Goal: Task Accomplishment & Management: Complete application form

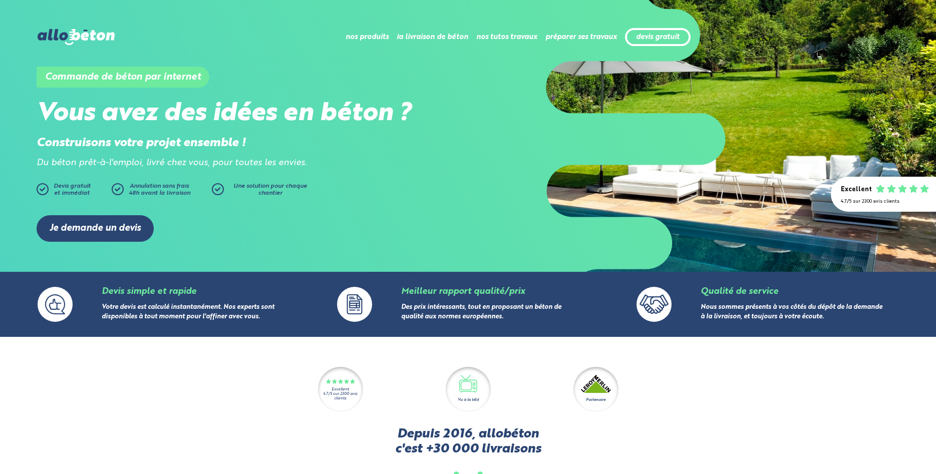
click at [656, 32] on div "devis gratuit" at bounding box center [658, 37] width 66 height 19
click at [653, 39] on link "devis gratuit" at bounding box center [658, 37] width 44 height 9
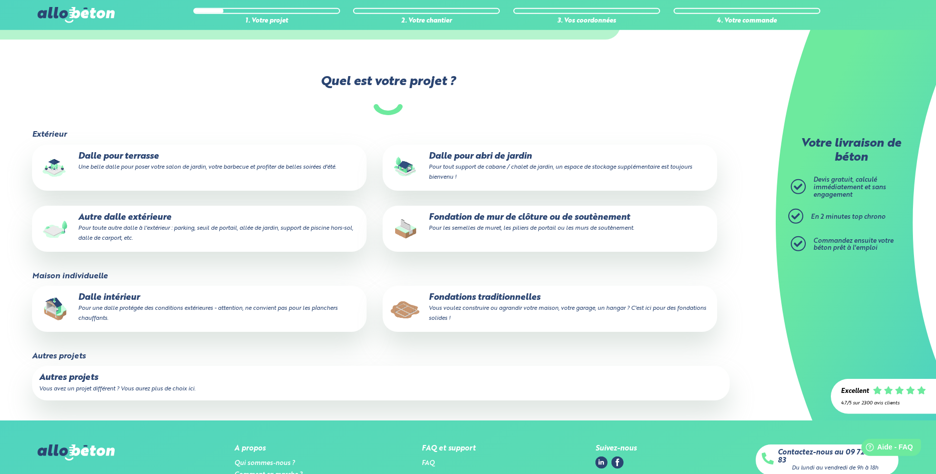
scroll to position [102, 0]
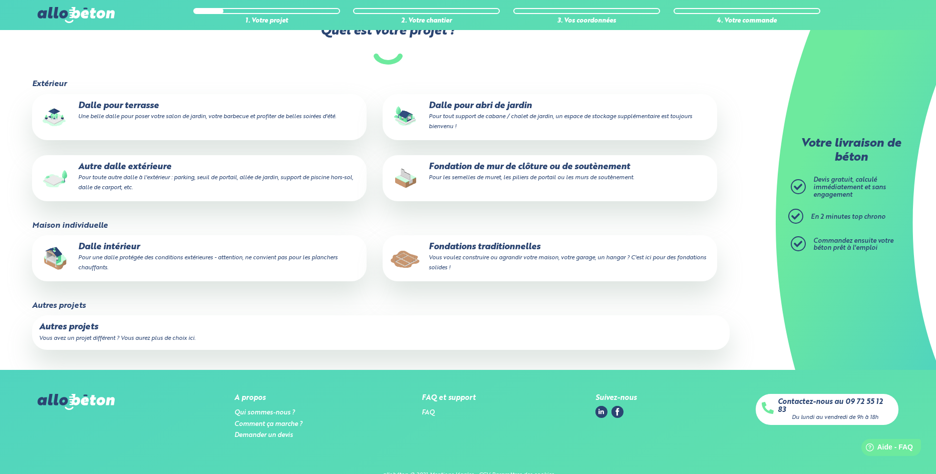
click at [105, 344] on label "Autres projets Vous avez un projet différent ? Vous aurez plus de choix ici." at bounding box center [381, 332] width 698 height 34
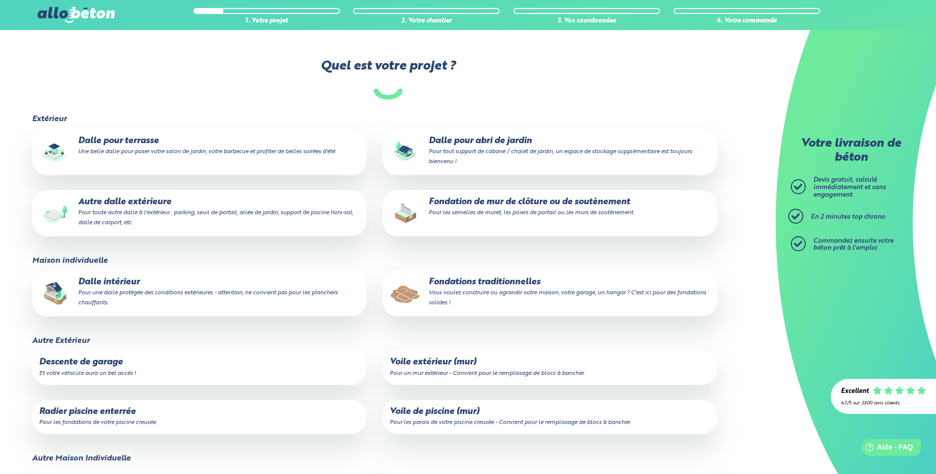
scroll to position [54, 0]
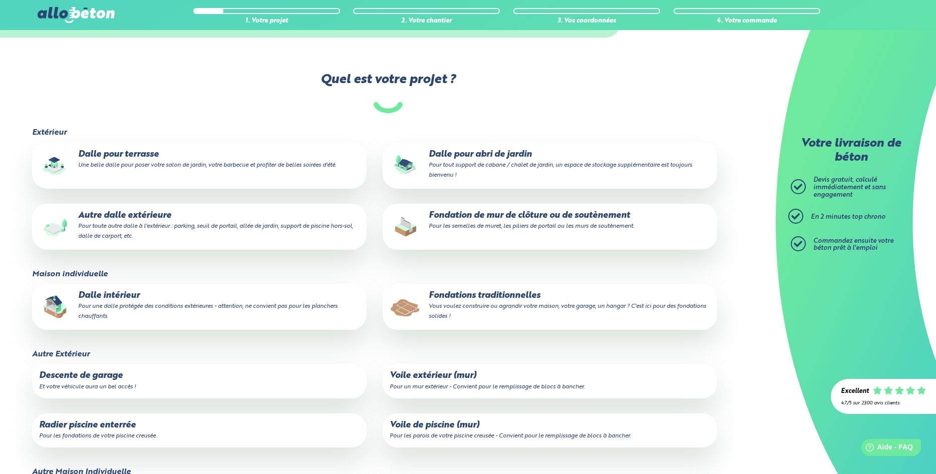
click at [156, 309] on small "Pour une dalle protégée des conditions extérieures - attention, ne convient pas…" at bounding box center [207, 311] width 259 height 16
click at [0, 0] on input "Dalle intérieur Pour une dalle protégée des conditions extérieures - attention,…" at bounding box center [0, 0] width 0 height 0
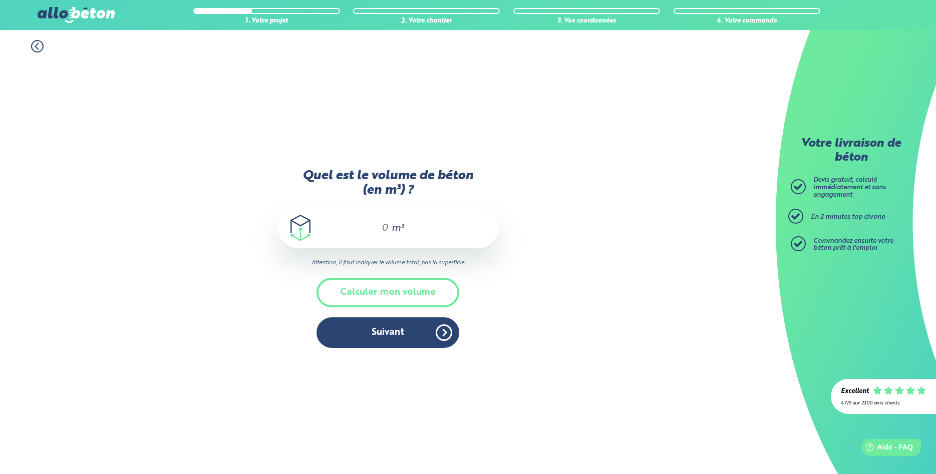
click at [387, 233] on input "Quel est le volume de béton (en m³) ?" at bounding box center [380, 228] width 17 height 12
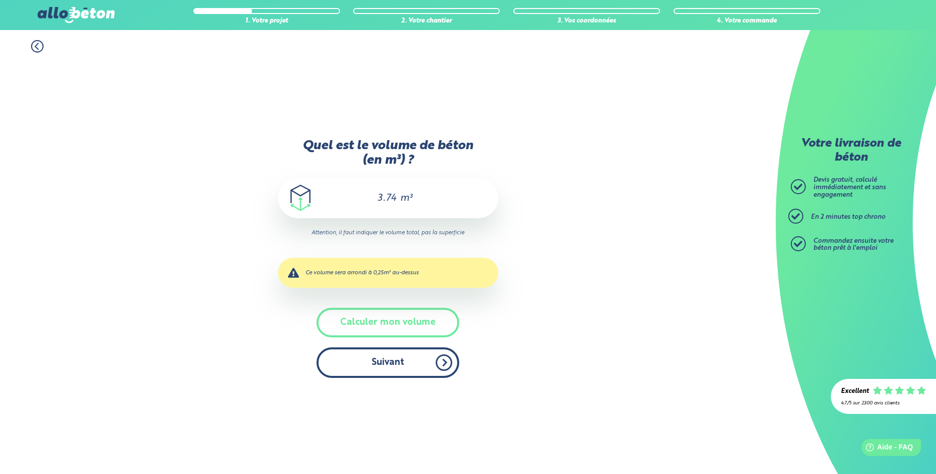
type input "3.74"
click at [388, 360] on button "Suivant" at bounding box center [387, 363] width 143 height 31
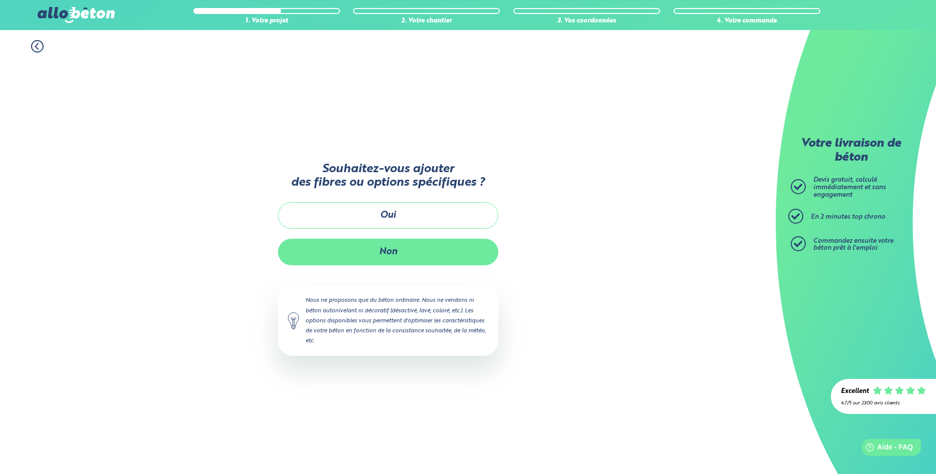
click at [394, 251] on button "Non" at bounding box center [388, 252] width 220 height 27
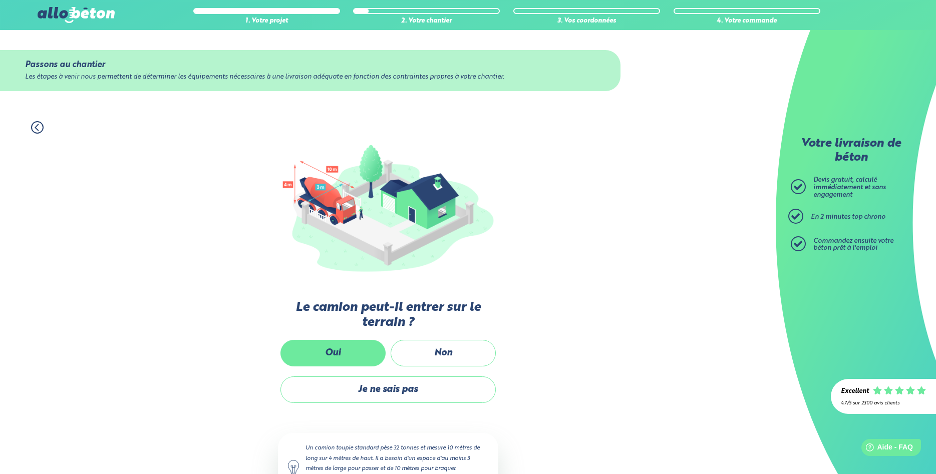
click at [346, 346] on label "Oui" at bounding box center [332, 353] width 105 height 27
click at [0, 0] on input "Oui" at bounding box center [0, 0] width 0 height 0
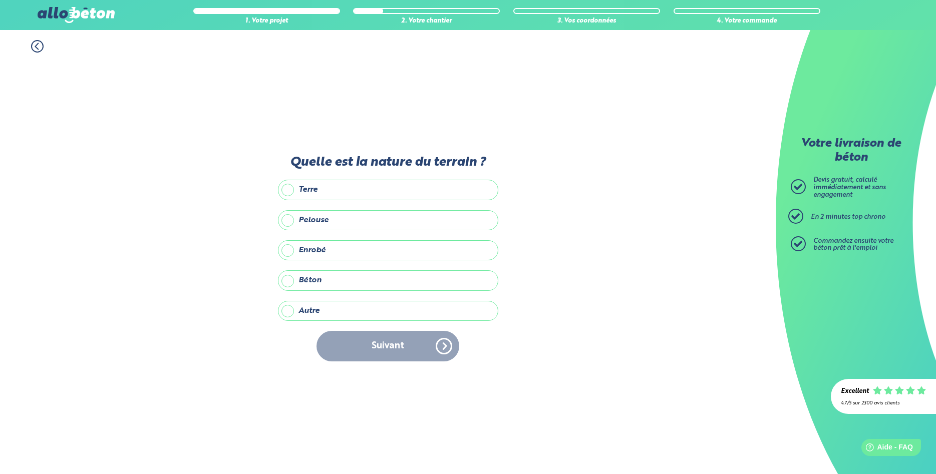
click at [324, 313] on label "Autre" at bounding box center [388, 311] width 220 height 20
click at [0, 0] on input "Autre" at bounding box center [0, 0] width 0 height 0
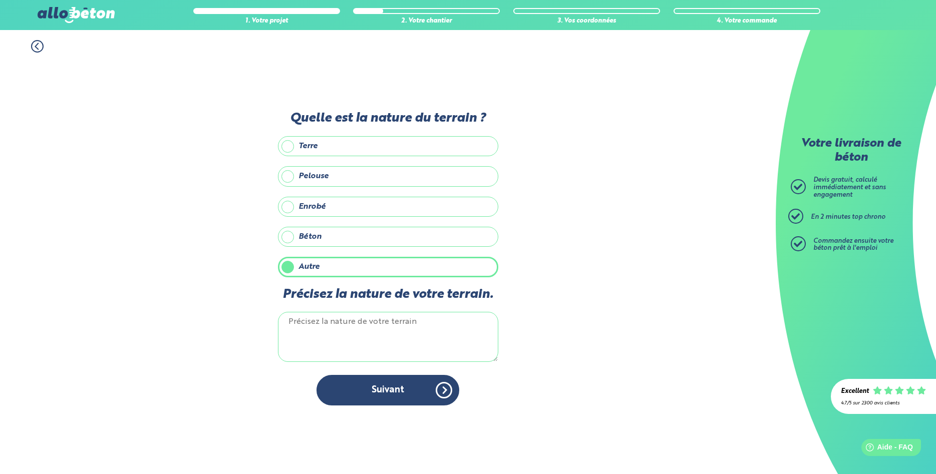
click at [327, 145] on label "Terre" at bounding box center [388, 146] width 220 height 20
click at [0, 0] on input "Terre" at bounding box center [0, 0] width 0 height 0
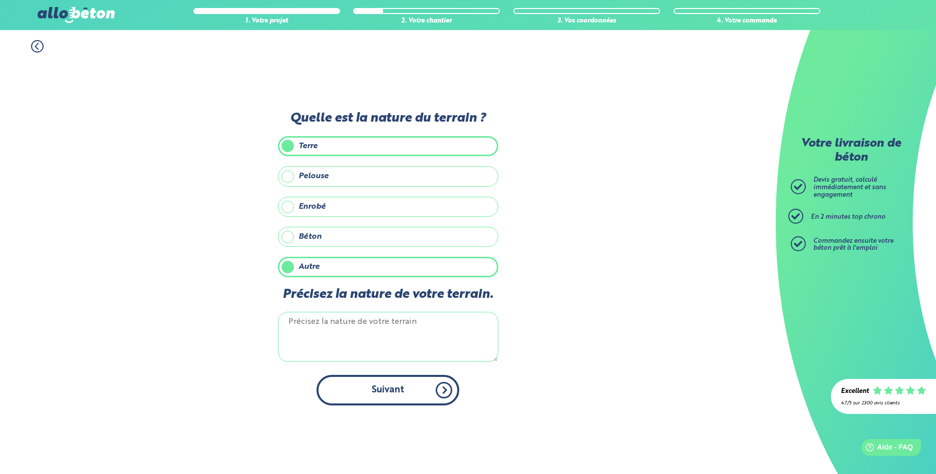
click at [381, 392] on button "Suivant" at bounding box center [387, 390] width 143 height 31
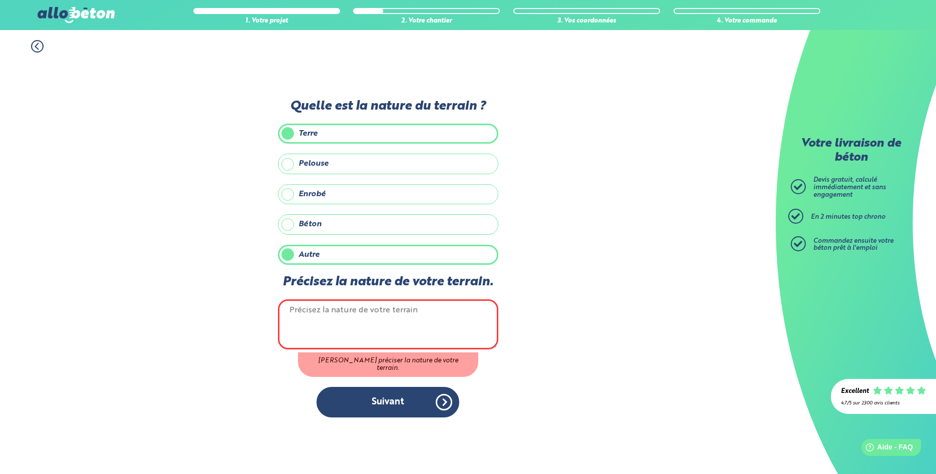
click at [332, 255] on label "Autre" at bounding box center [388, 255] width 220 height 20
click at [0, 0] on input "Autre" at bounding box center [0, 0] width 0 height 0
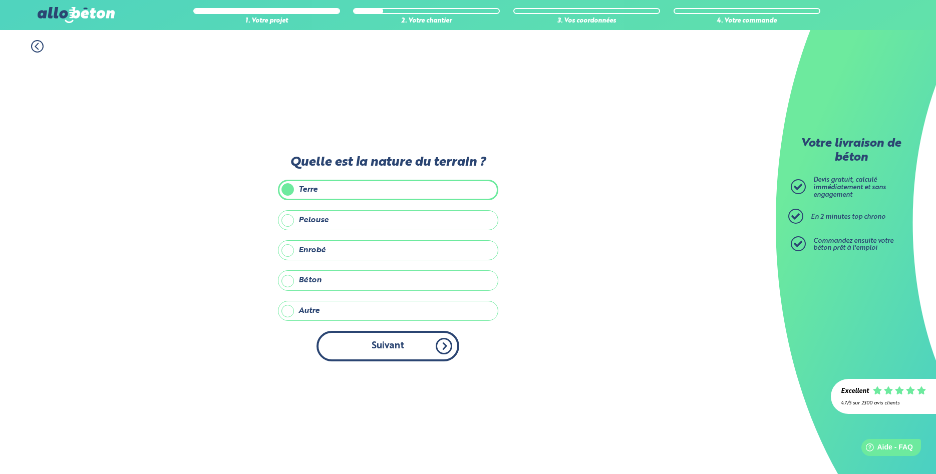
click at [382, 340] on button "Suivant" at bounding box center [387, 346] width 143 height 31
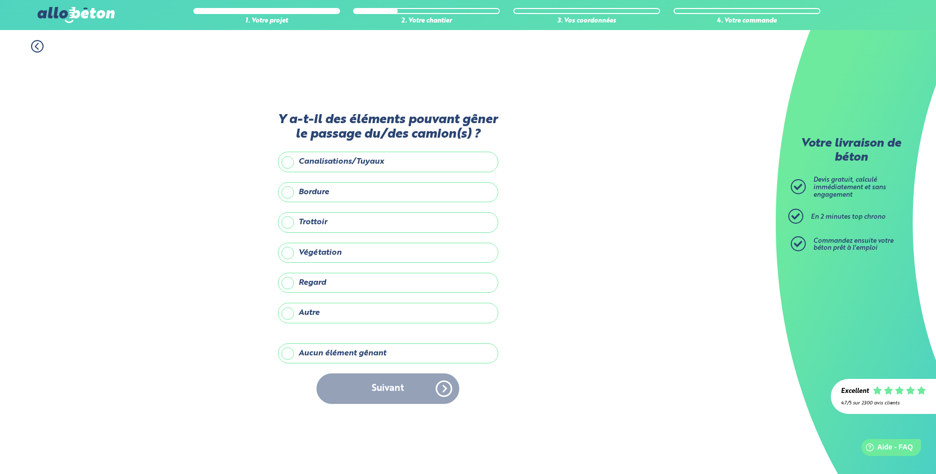
click at [347, 356] on label "Aucun élément gênant" at bounding box center [388, 354] width 220 height 20
click at [0, 0] on input "Aucun élément gênant" at bounding box center [0, 0] width 0 height 0
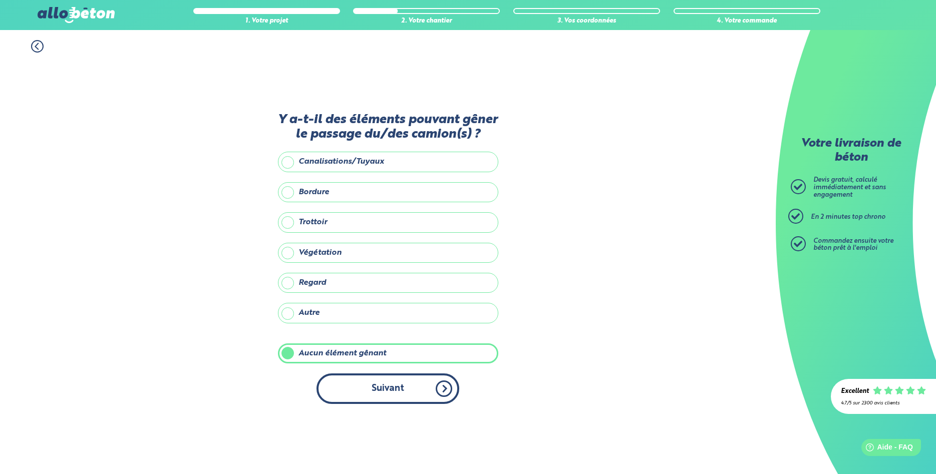
click at [397, 388] on button "Suivant" at bounding box center [387, 389] width 143 height 31
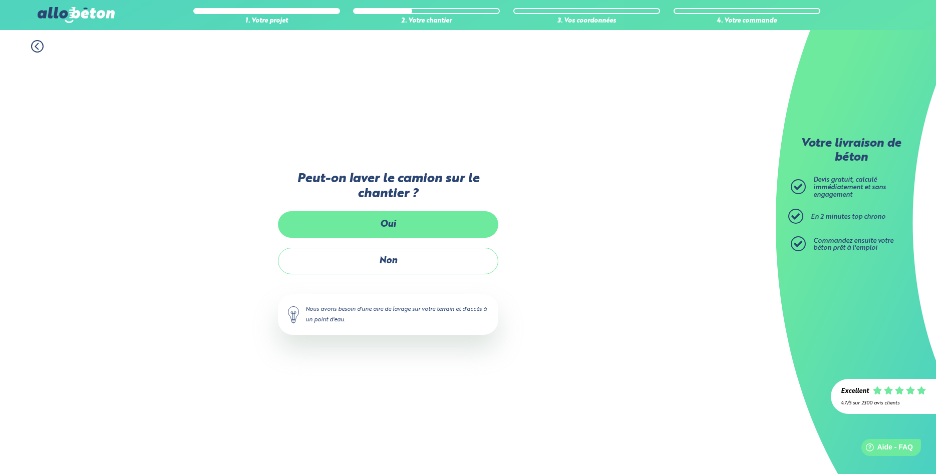
click at [381, 231] on label "Oui" at bounding box center [388, 224] width 220 height 27
click at [0, 0] on input "Oui" at bounding box center [0, 0] width 0 height 0
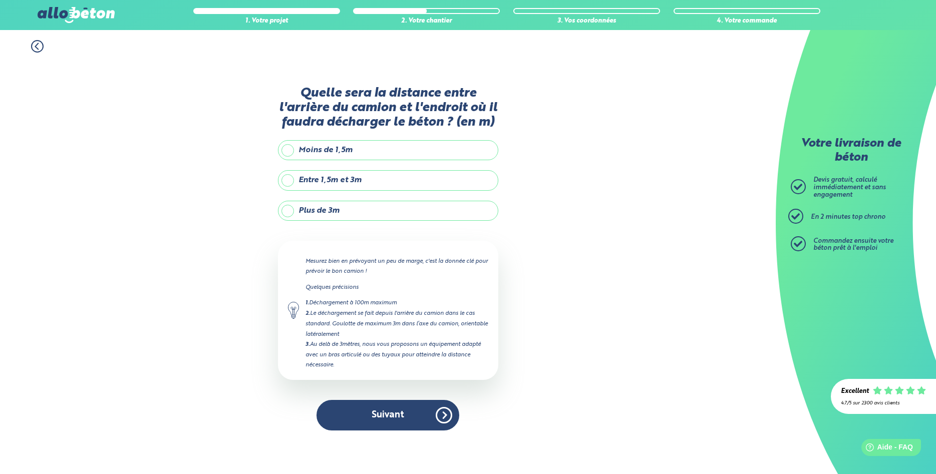
click at [342, 211] on label "Plus de 3m" at bounding box center [388, 211] width 220 height 20
click at [0, 0] on input "Plus de 3m" at bounding box center [0, 0] width 0 height 0
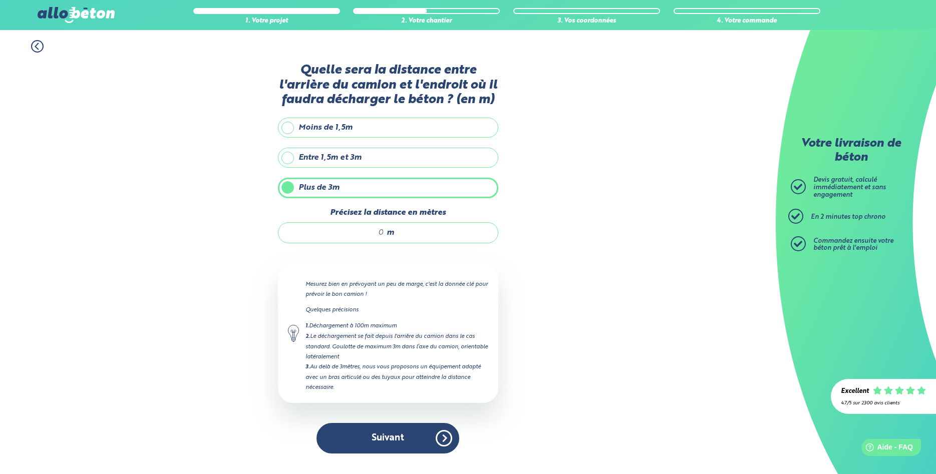
drag, startPoint x: 369, startPoint y: 232, endPoint x: 400, endPoint y: 236, distance: 31.4
click at [384, 236] on input "Précisez la distance en mètres" at bounding box center [336, 233] width 96 height 10
type input "15"
click at [382, 433] on button "Suivant" at bounding box center [387, 438] width 143 height 31
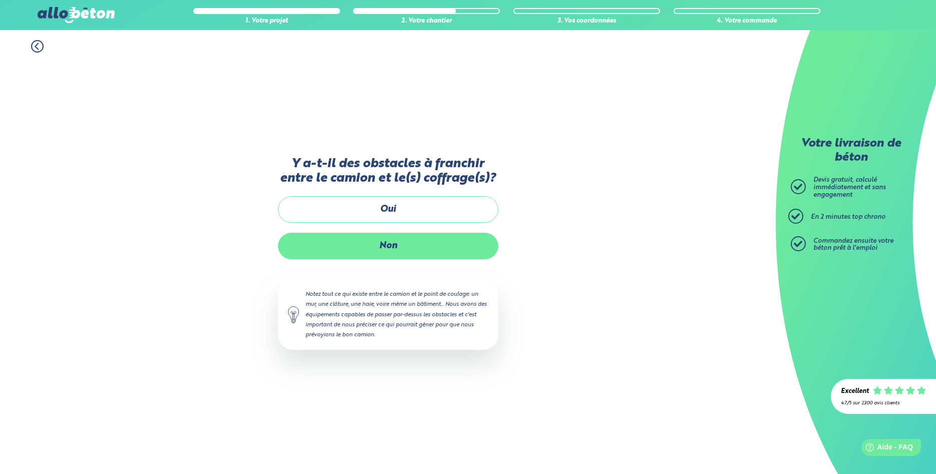
click at [374, 254] on label "Non" at bounding box center [388, 246] width 220 height 27
click at [0, 0] on input "Non" at bounding box center [0, 0] width 0 height 0
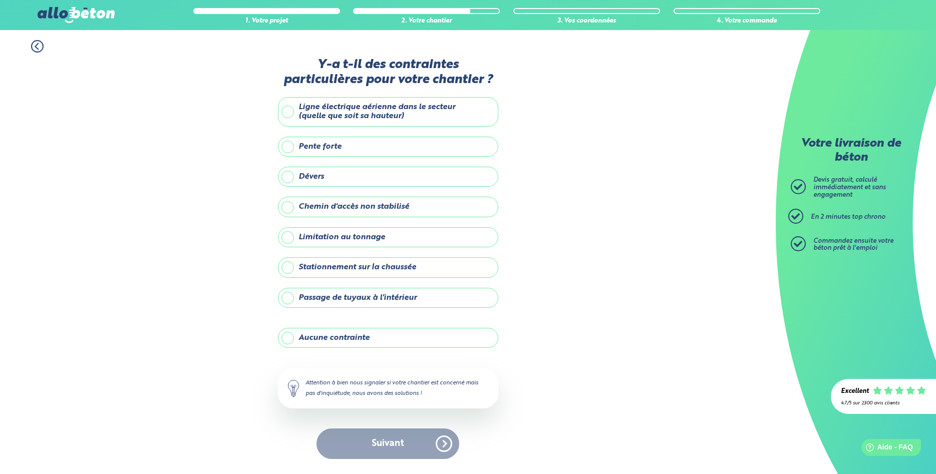
click at [355, 343] on label "Aucune contrainte" at bounding box center [388, 338] width 220 height 20
click at [0, 0] on input "Aucune contrainte" at bounding box center [0, 0] width 0 height 0
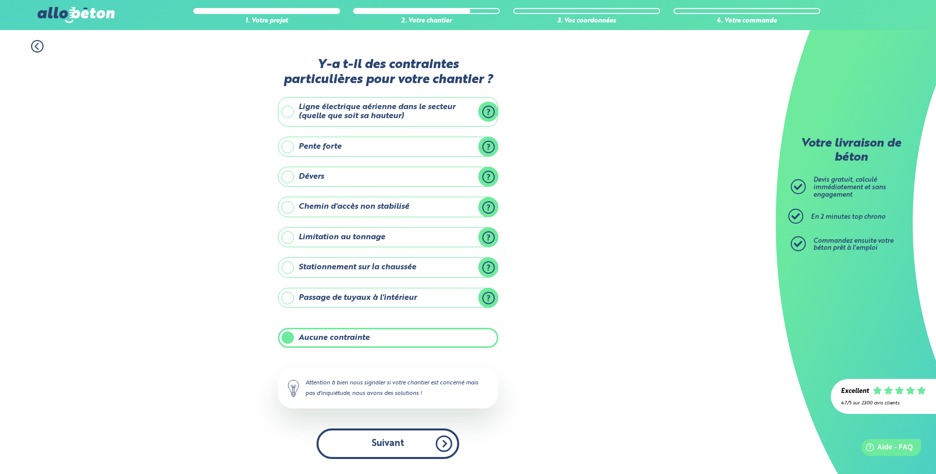
click at [372, 442] on button "Suivant" at bounding box center [387, 444] width 143 height 31
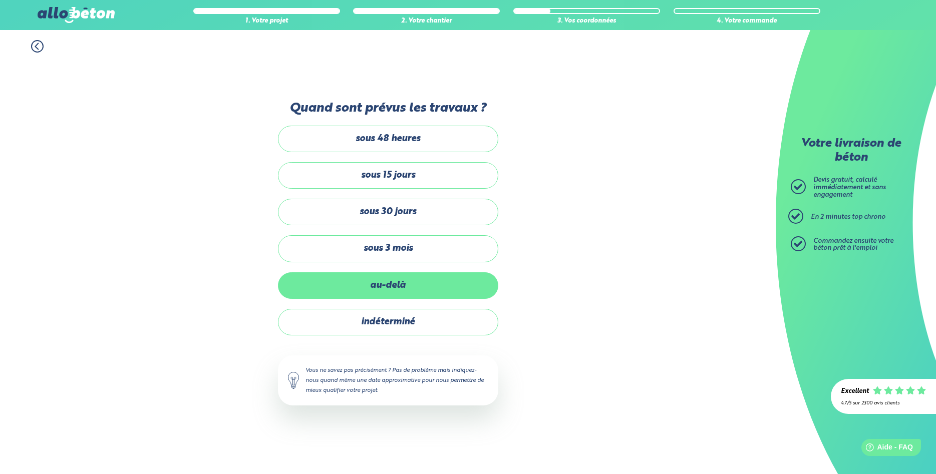
click at [393, 288] on label "au-delà" at bounding box center [388, 285] width 220 height 27
click at [0, 0] on input "au-delà" at bounding box center [0, 0] width 0 height 0
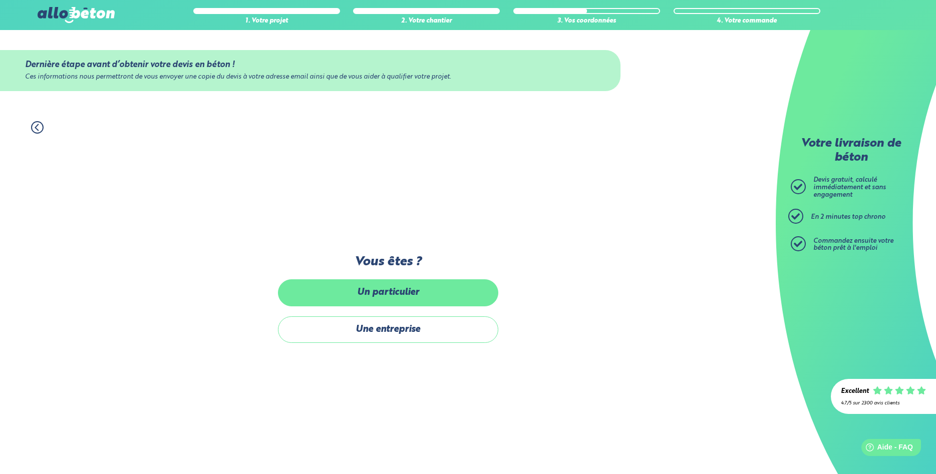
click at [392, 293] on label "Un particulier" at bounding box center [388, 292] width 220 height 27
click at [0, 0] on input "Un particulier" at bounding box center [0, 0] width 0 height 0
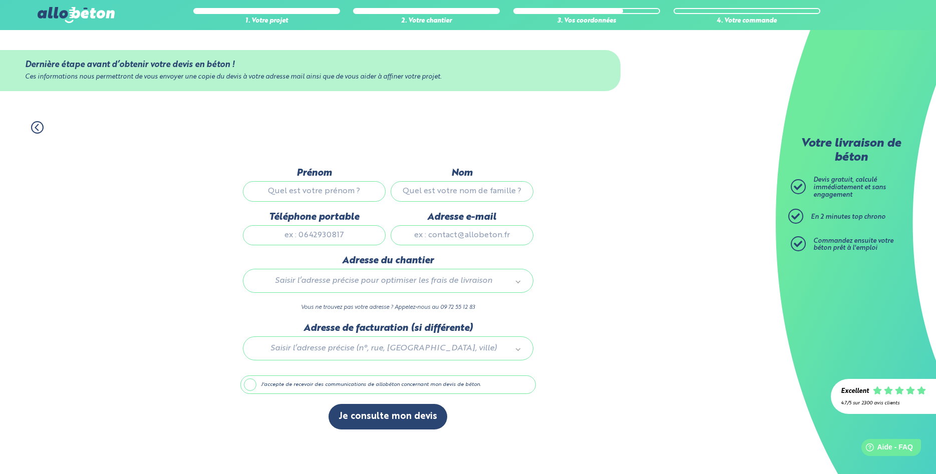
click at [300, 189] on input "Prénom" at bounding box center [314, 191] width 143 height 20
type input "Rémi"
click at [411, 195] on input "Nom" at bounding box center [462, 191] width 143 height 20
click at [430, 192] on input "Nom" at bounding box center [462, 191] width 143 height 20
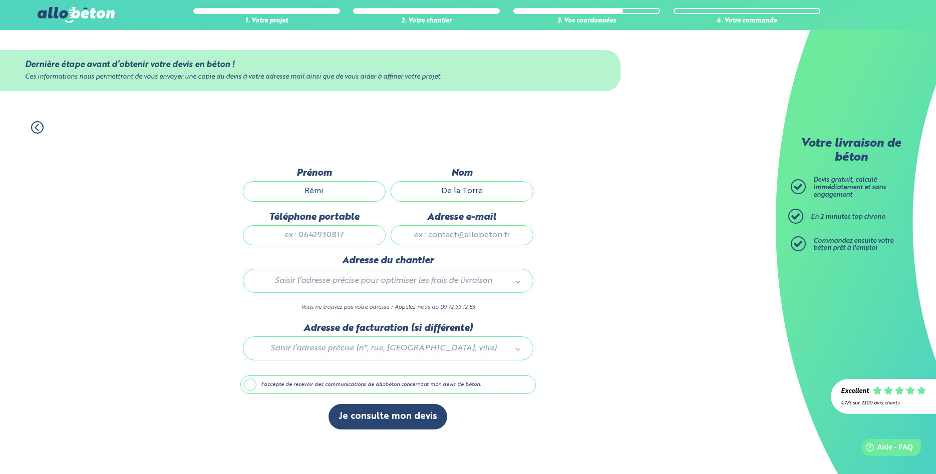
type input "De la Torre"
click at [323, 227] on input "Téléphone portable" at bounding box center [314, 235] width 143 height 20
click at [316, 233] on input "Téléphone portable" at bounding box center [314, 235] width 143 height 20
type input "0659556318"
click at [455, 238] on input "Adresse e-mail" at bounding box center [462, 235] width 143 height 20
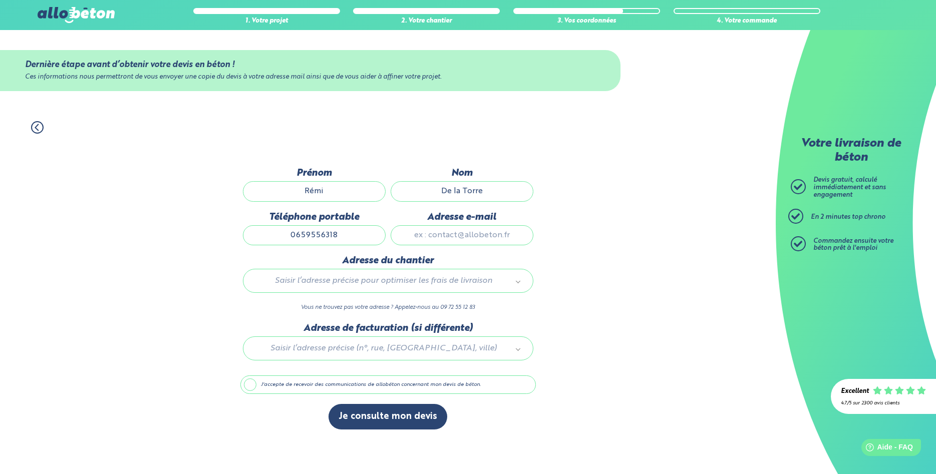
click at [456, 238] on input "Adresse e-mail" at bounding box center [462, 235] width 143 height 20
type input "rdt@modex.fr"
click at [370, 282] on body "09 72 55 12 83 Conseils et Appel Gratuits nos produits le béton prêt à l'emploi…" at bounding box center [468, 237] width 936 height 474
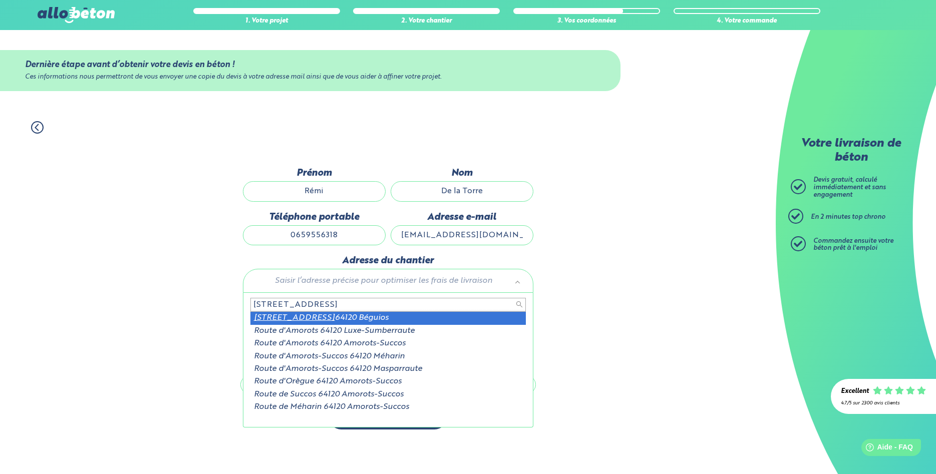
type input "2464 route d'amorots"
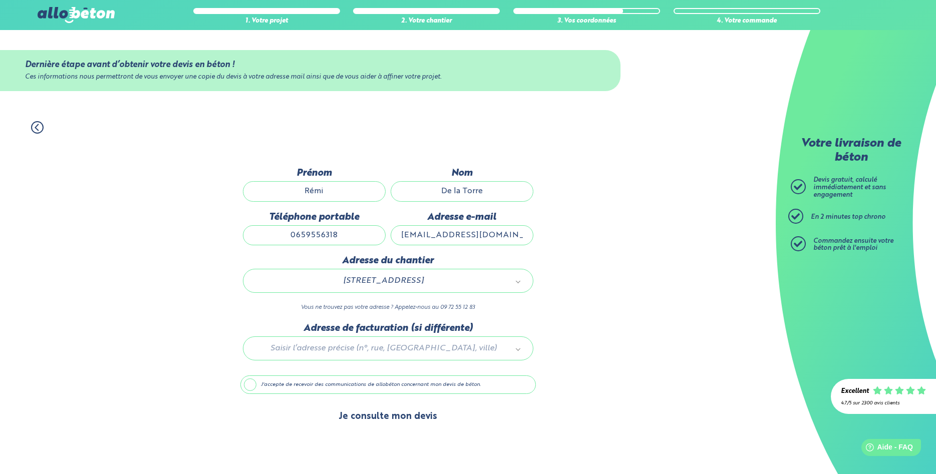
click at [359, 414] on button "Je consulte mon devis" at bounding box center [387, 417] width 119 height 26
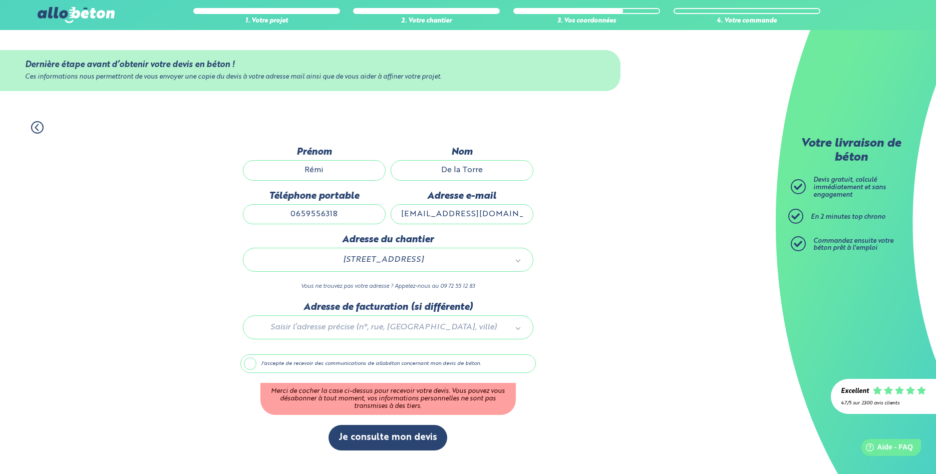
drag, startPoint x: 291, startPoint y: 380, endPoint x: 286, endPoint y: 372, distance: 9.4
click at [291, 379] on div "J'accepte de recevoir des communications de allobéton concernant mon devis de b…" at bounding box center [387, 385] width 295 height 61
click at [283, 368] on label "J'accepte de recevoir des communications de allobéton concernant mon devis de b…" at bounding box center [387, 364] width 295 height 19
click at [0, 0] on input "J'accepte de recevoir des communications de allobéton concernant mon devis de b…" at bounding box center [0, 0] width 0 height 0
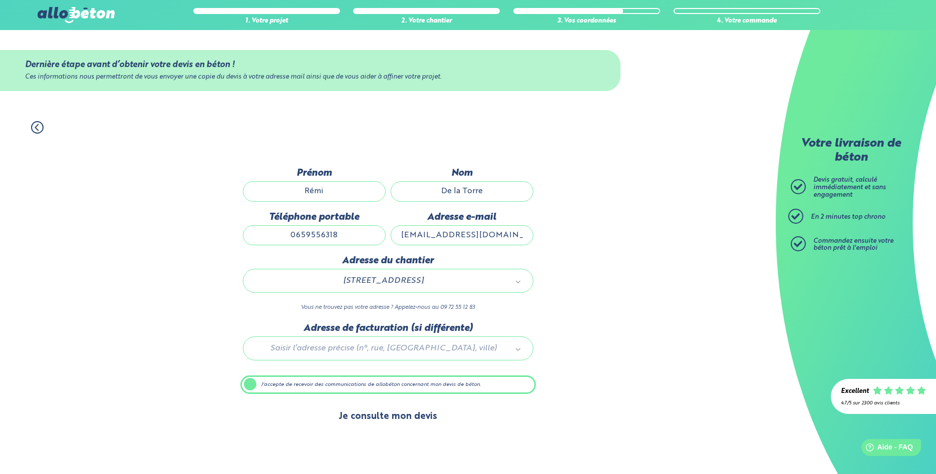
click at [388, 425] on button "Je consulte mon devis" at bounding box center [387, 417] width 119 height 26
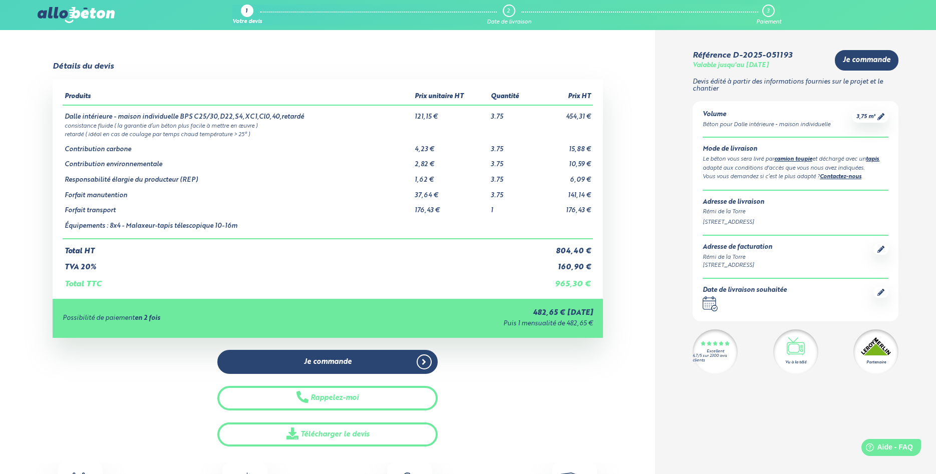
click at [265, 248] on td "Total HT" at bounding box center [299, 247] width 473 height 17
